Goal: Find specific page/section: Find specific page/section

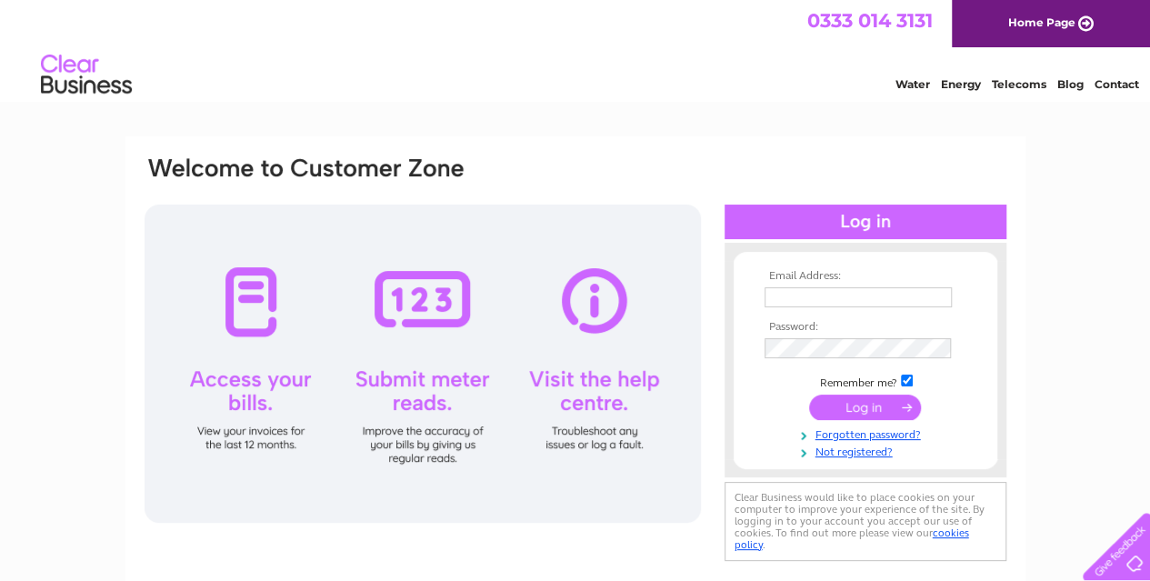
type input "[EMAIL_ADDRESS][DOMAIN_NAME]"
click at [838, 399] on input "submit" at bounding box center [865, 406] width 112 height 25
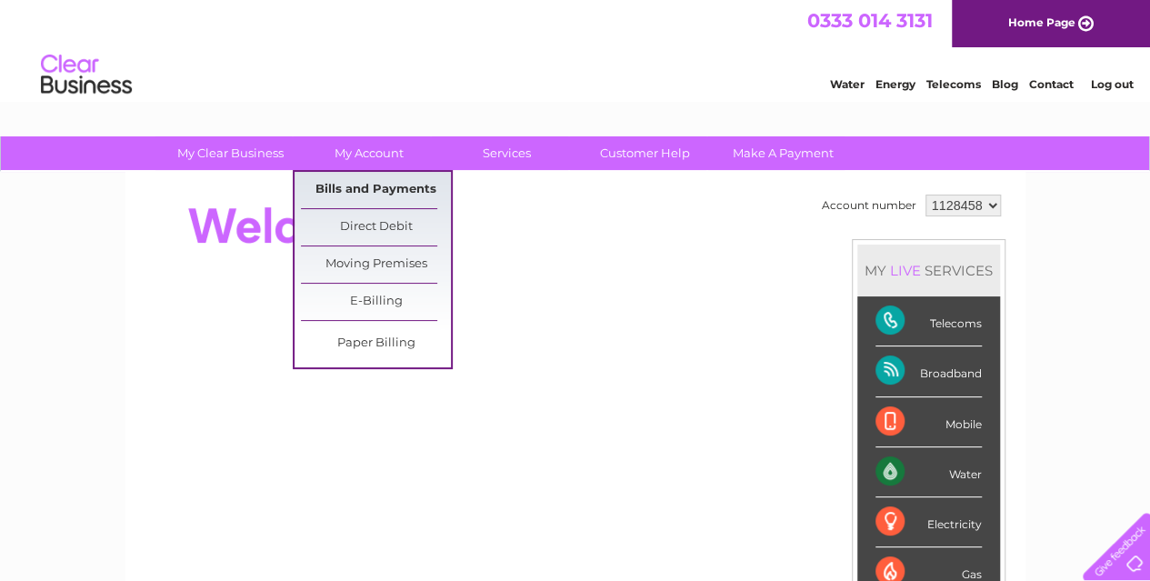
click at [372, 188] on link "Bills and Payments" at bounding box center [376, 190] width 150 height 36
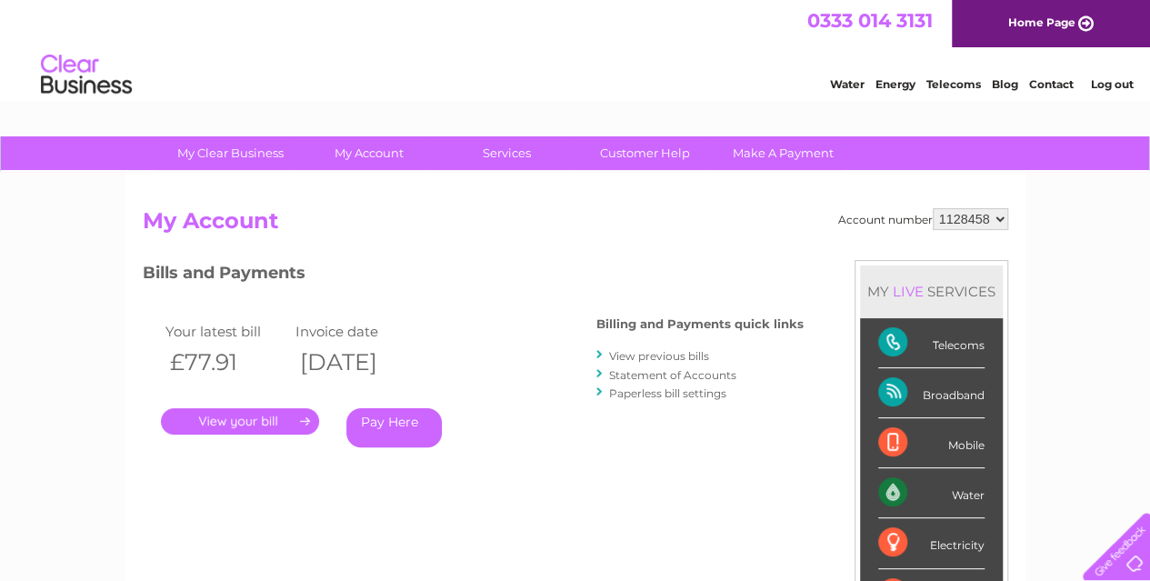
click at [248, 419] on link "." at bounding box center [240, 421] width 158 height 26
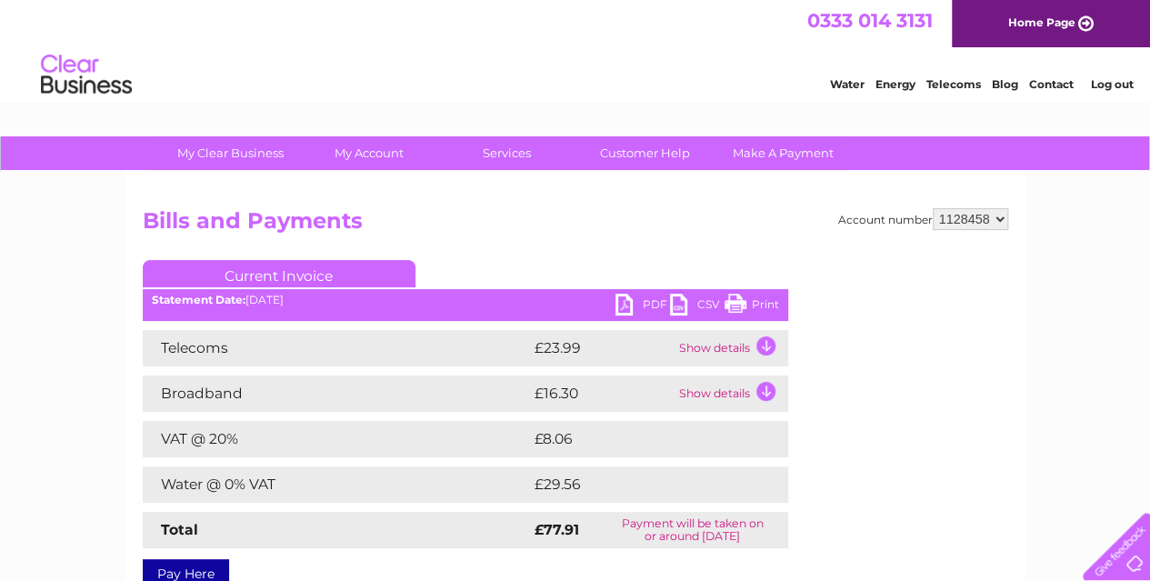
click at [735, 303] on link "Print" at bounding box center [751, 307] width 55 height 26
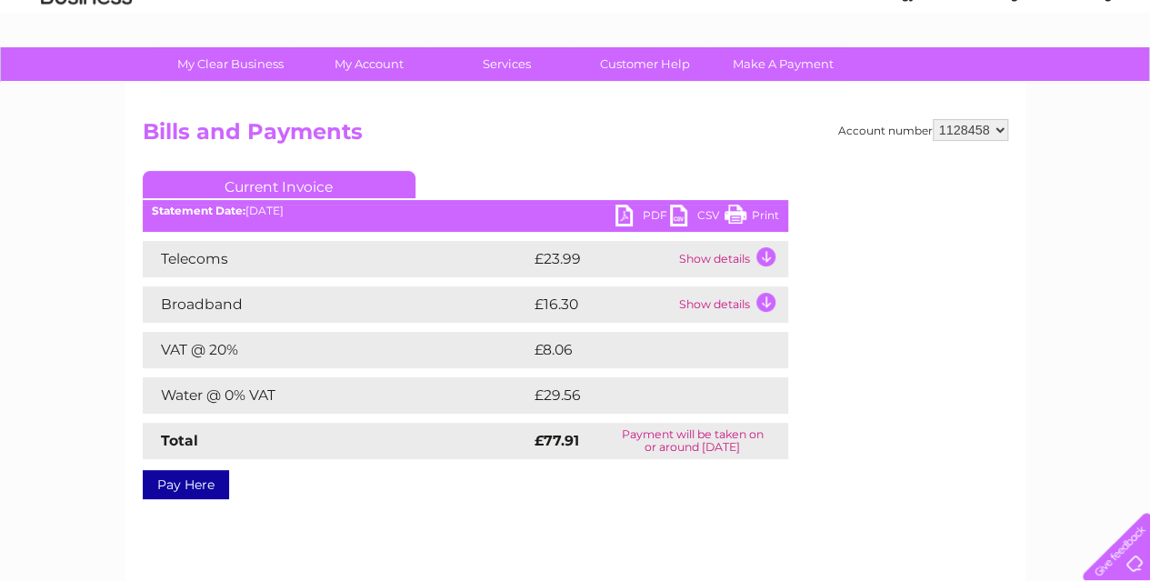
scroll to position [91, 0]
